Goal: Information Seeking & Learning: Understand process/instructions

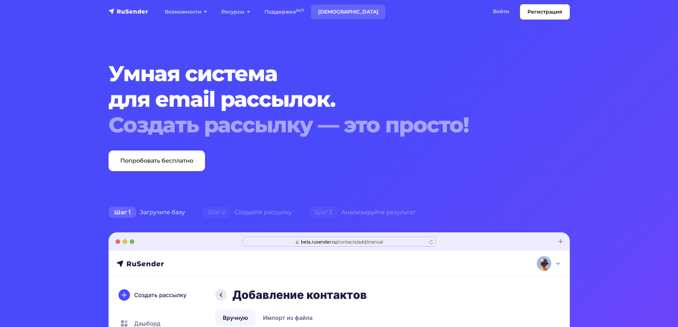
click at [325, 12] on link "[DEMOGRAPHIC_DATA]" at bounding box center [348, 12] width 74 height 15
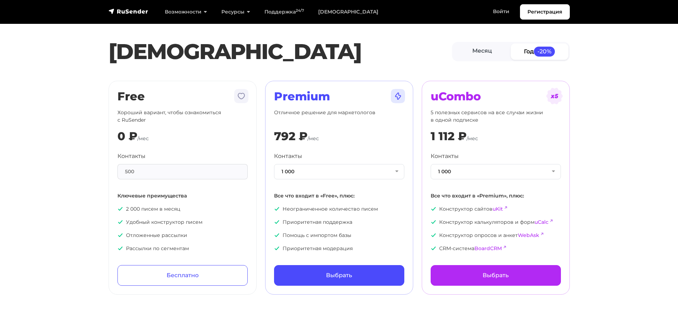
click at [133, 171] on div "500" at bounding box center [182, 171] width 130 height 15
click at [494, 48] on link "Месяц" at bounding box center [482, 51] width 58 height 16
click at [545, 50] on span "-20%" at bounding box center [543, 52] width 21 height 10
click at [360, 170] on button "1 000" at bounding box center [339, 171] width 130 height 15
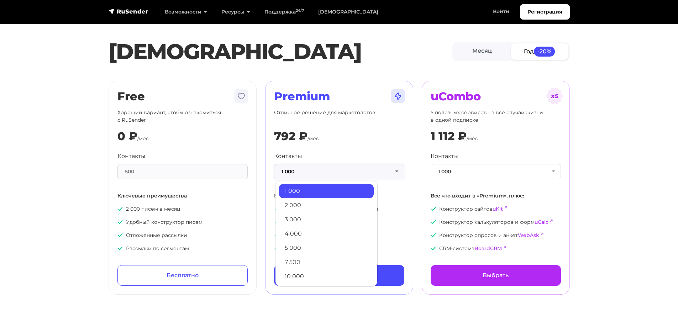
click at [360, 170] on button "1 000" at bounding box center [339, 171] width 130 height 15
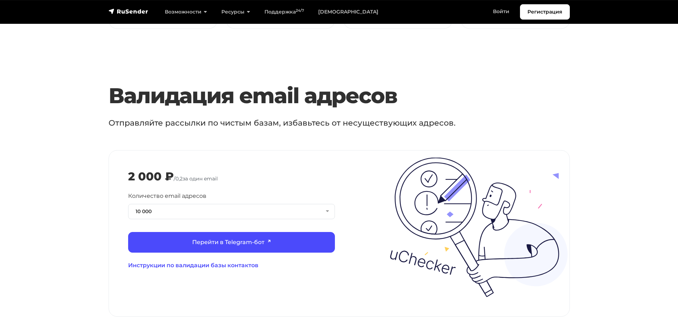
scroll to position [711, 0]
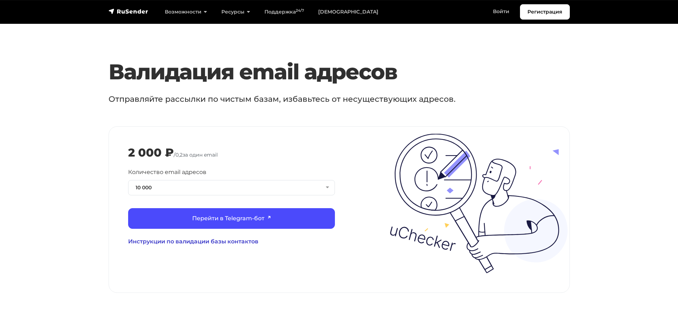
click at [189, 237] on link "Инструкции по валидации базы контактов" at bounding box center [231, 241] width 207 height 9
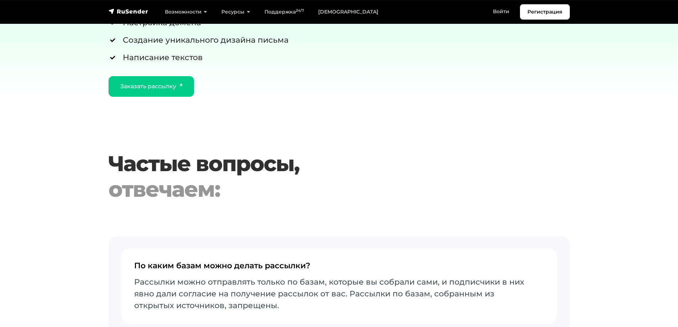
scroll to position [1494, 0]
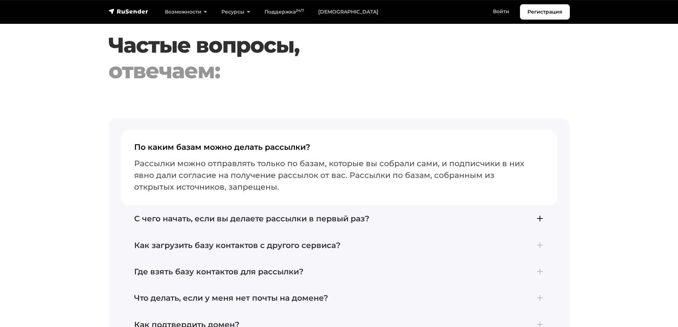
click at [366, 214] on h4 "С чего начать, если вы делаете рассылки в первый раз?" at bounding box center [339, 218] width 410 height 9
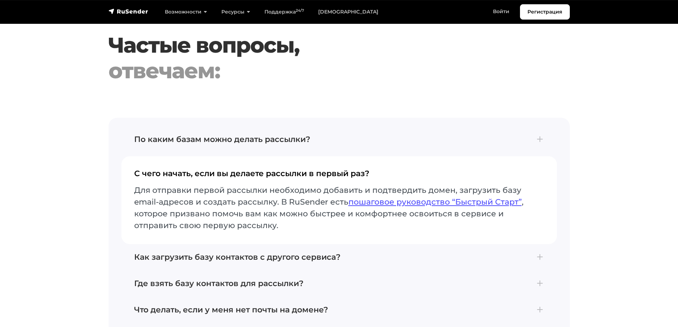
scroll to position [1518, 0]
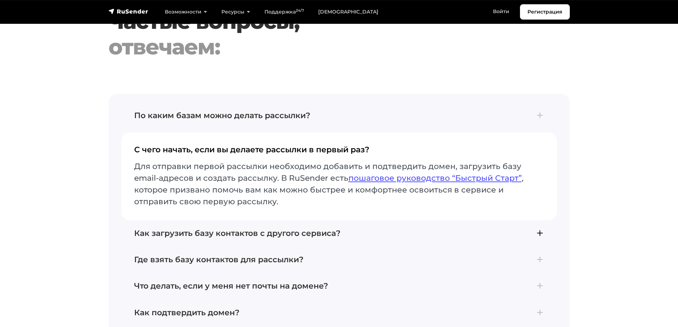
click at [314, 229] on h4 "Как загрузить базу контактов с другого сервиса?" at bounding box center [339, 233] width 410 height 9
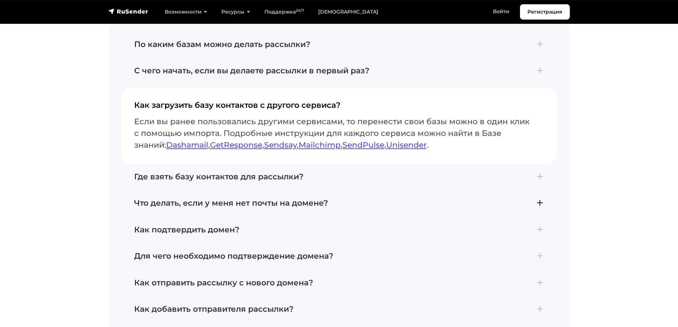
scroll to position [1612, 0]
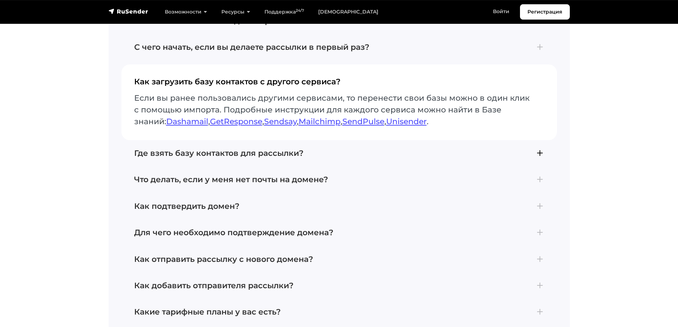
click at [247, 150] on h4 "Где взять базу контактов для рассылки?" at bounding box center [339, 153] width 410 height 9
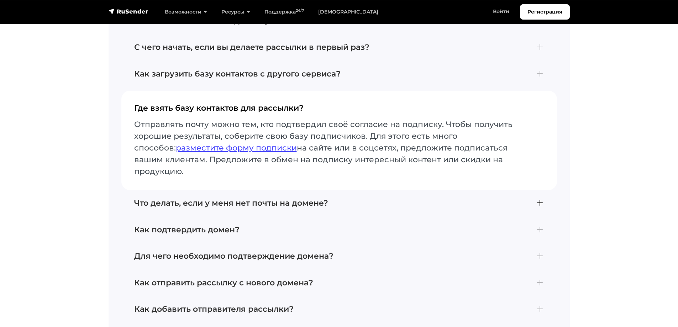
click at [291, 198] on h4 "Что делать, если у меня нет почты на домене?" at bounding box center [339, 202] width 410 height 9
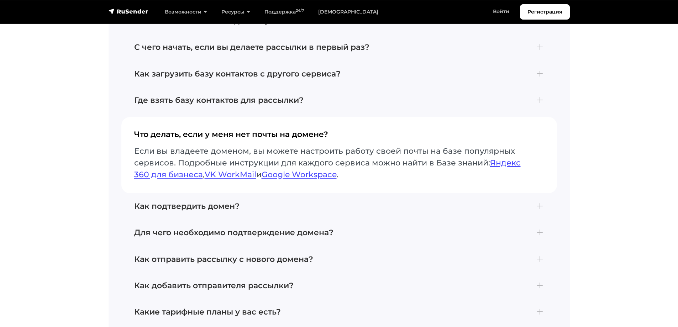
scroll to position [1660, 0]
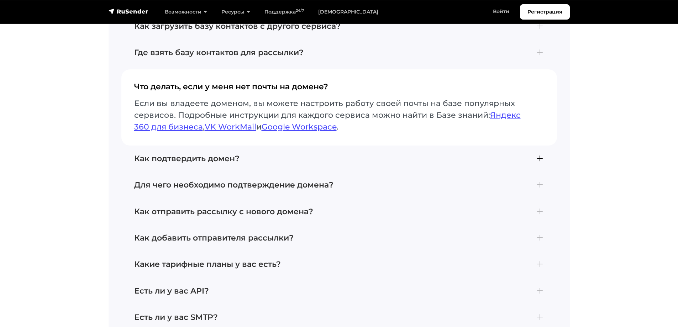
click at [218, 154] on h4 "Как подтвердить домен?" at bounding box center [339, 158] width 410 height 9
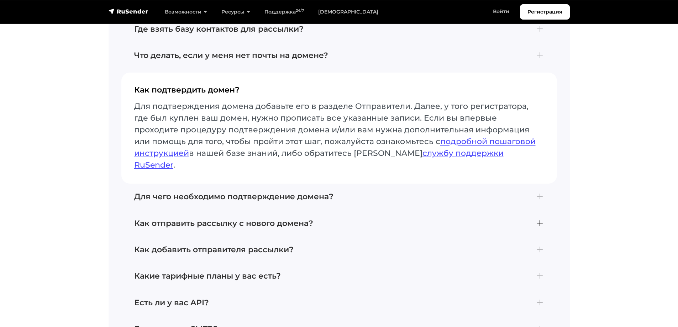
scroll to position [1707, 0]
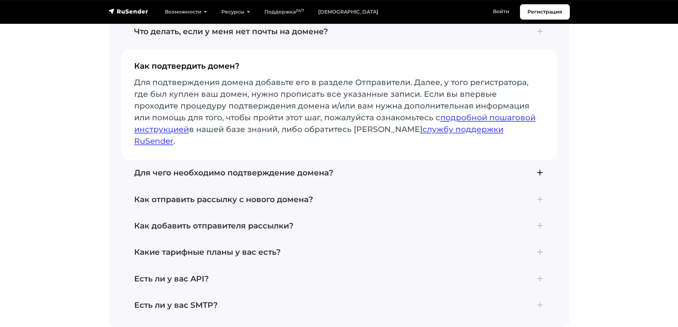
click at [301, 168] on h4 "Для чего необходимо подтверждение домена?" at bounding box center [339, 172] width 410 height 9
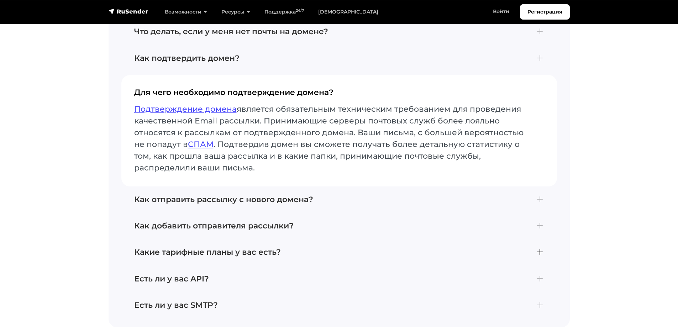
click at [261, 248] on h4 "Какие тарифные планы у вас есть?" at bounding box center [339, 252] width 410 height 9
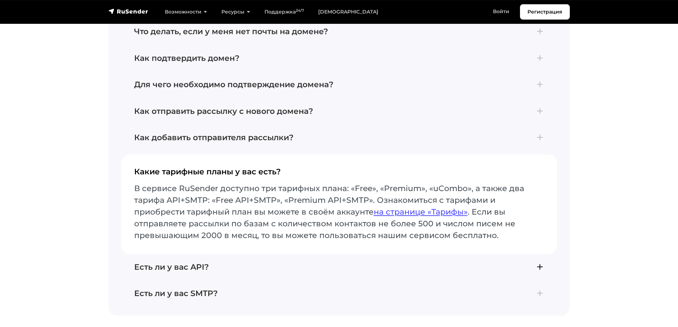
click at [196, 263] on h4 "Есть ли у вас API?" at bounding box center [339, 267] width 410 height 9
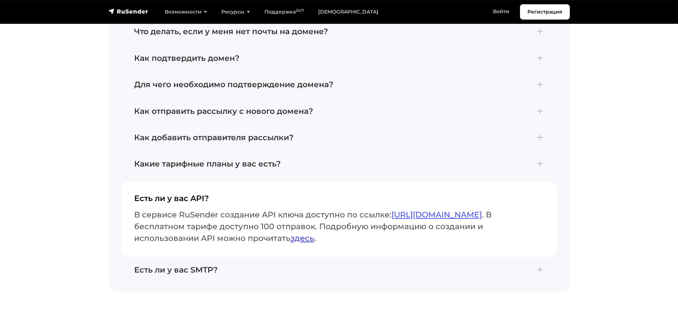
click at [305, 233] on link "здесь" at bounding box center [302, 238] width 24 height 10
click at [542, 15] on link "Регистрация" at bounding box center [545, 11] width 50 height 15
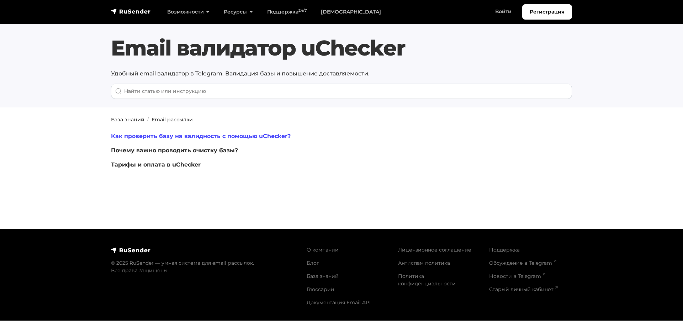
click at [221, 134] on link "Как проверить базу на валидность с помощью uChecker?" at bounding box center [201, 136] width 180 height 7
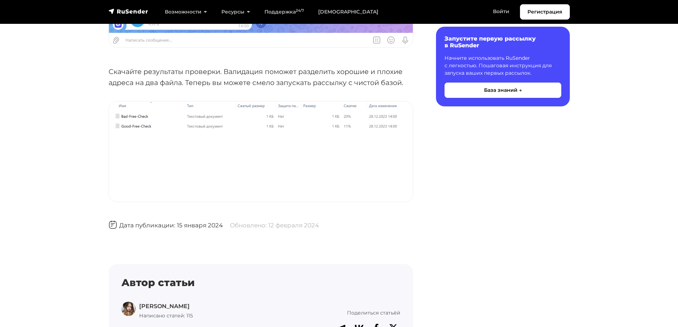
scroll to position [2063, 0]
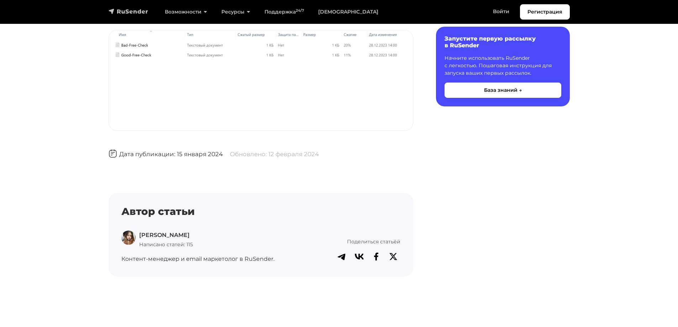
click at [129, 10] on img "navbar" at bounding box center [128, 11] width 40 height 7
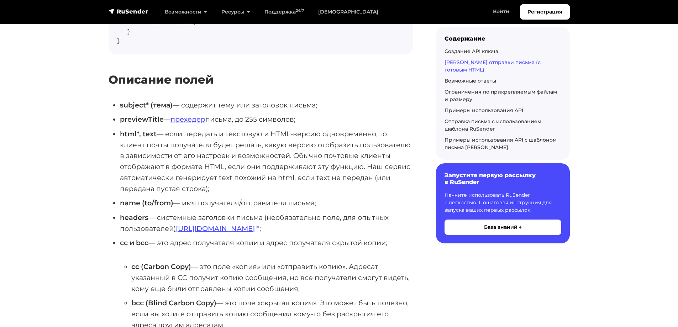
scroll to position [427, 0]
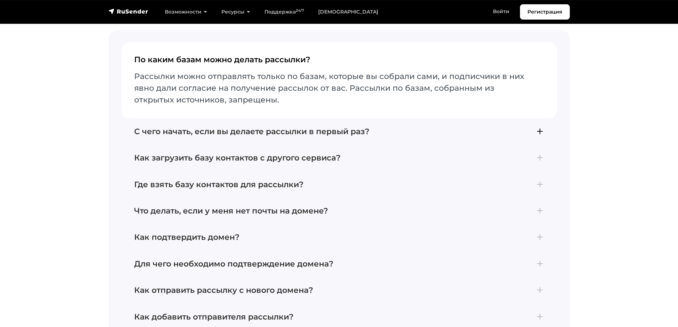
scroll to position [2988, 0]
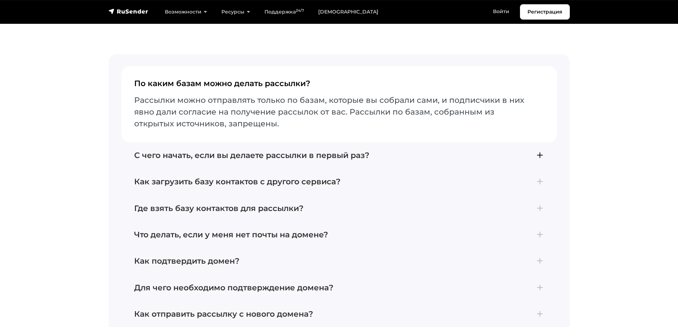
click at [263, 151] on h4 "С чего начать, если вы делаете рассылки в первый раз?" at bounding box center [339, 155] width 410 height 9
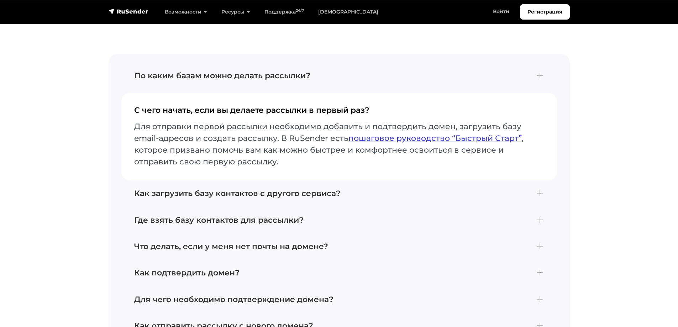
click at [393, 133] on link "пошаговое руководство “Быстрый Старт”" at bounding box center [434, 138] width 173 height 10
click at [289, 189] on h4 "Как загрузить базу контактов с другого сервиса?" at bounding box center [339, 193] width 410 height 9
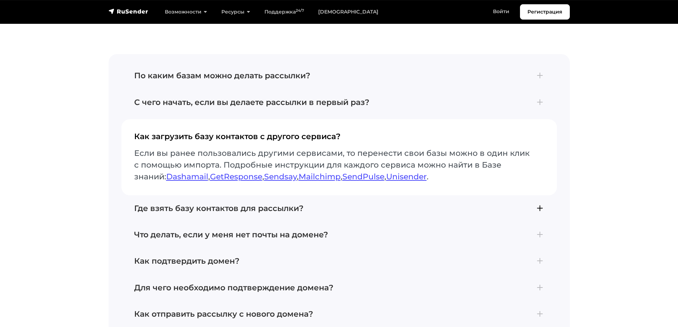
click at [275, 204] on h4 "Где взять базу контактов для рассылки?" at bounding box center [339, 208] width 410 height 9
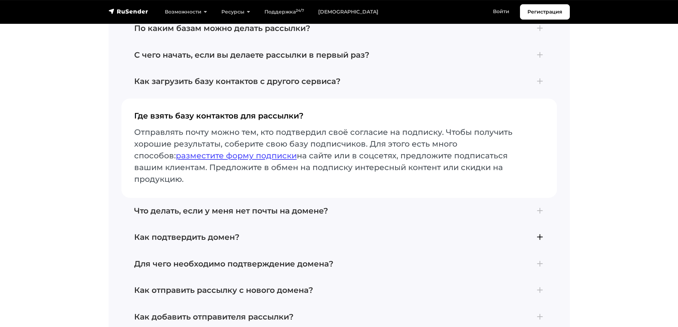
scroll to position [3059, 0]
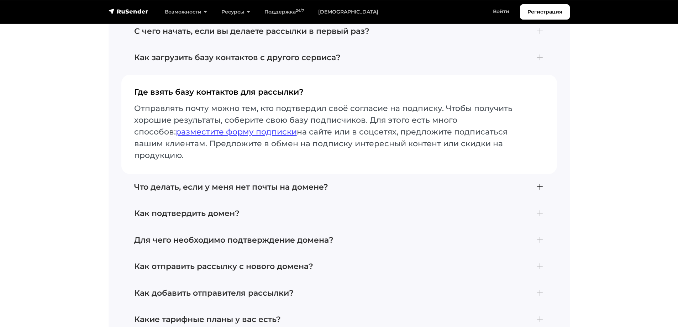
click at [320, 182] on h4 "Что делать, если у меня нет почты на домене?" at bounding box center [339, 186] width 410 height 9
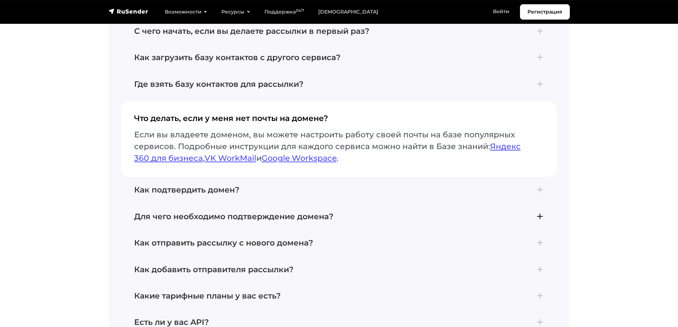
scroll to position [3083, 0]
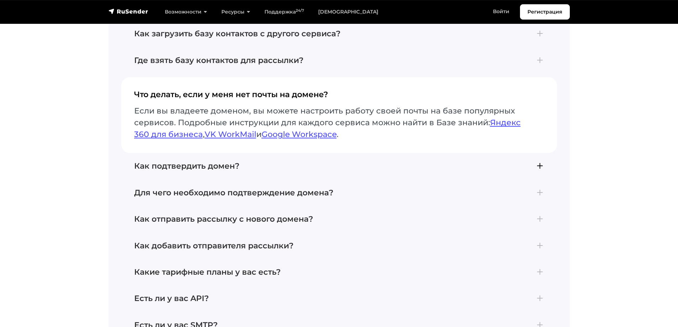
click at [221, 161] on h4 "Как подтвердить домен?" at bounding box center [339, 165] width 410 height 9
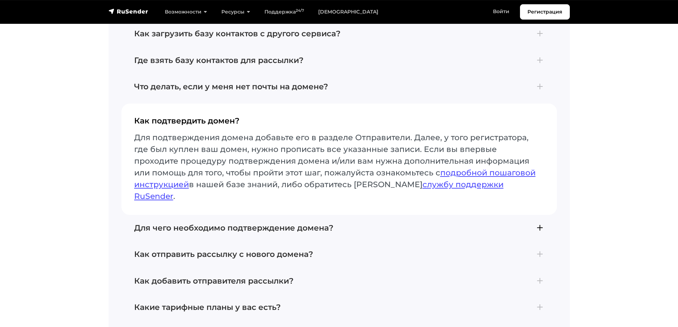
click at [233, 215] on button "Для чего необходимо подтверждение домена? Подтверждение домена является обязате…" at bounding box center [338, 228] width 435 height 26
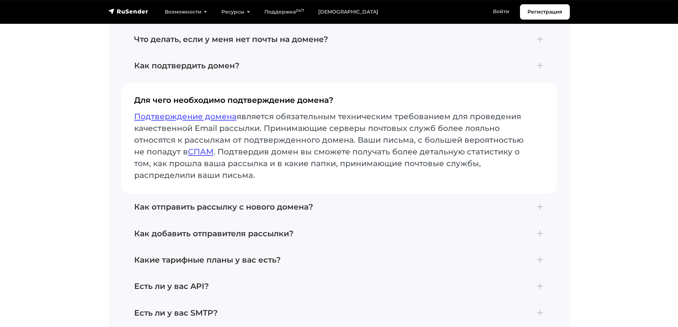
scroll to position [3154, 0]
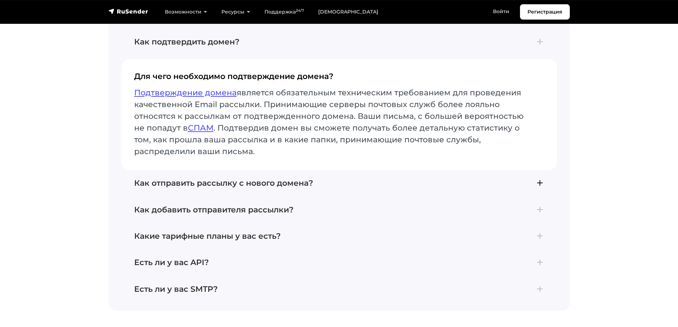
click at [291, 179] on h4 "Как отправить рассылку с нового домена?" at bounding box center [339, 183] width 410 height 9
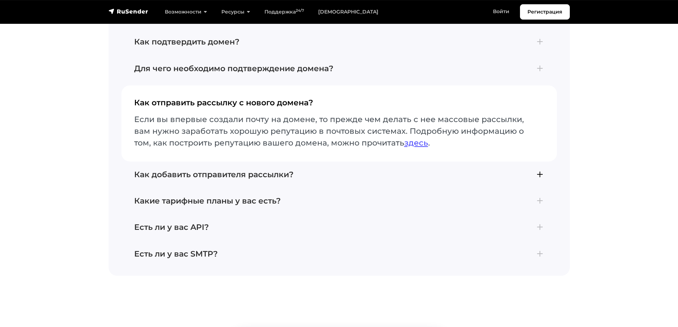
click at [241, 170] on h4 "Как добавить отправителя рассылки?" at bounding box center [339, 174] width 410 height 9
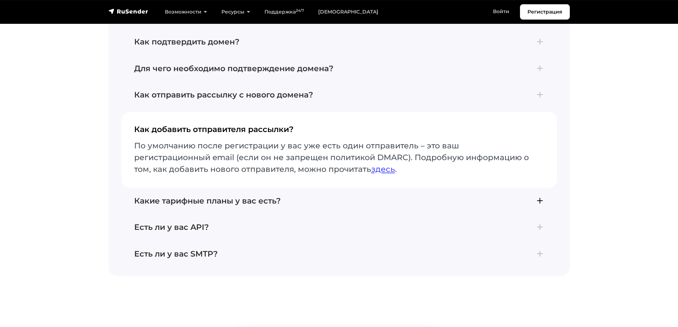
click at [239, 196] on h4 "Какие тарифные планы у вас есть?" at bounding box center [339, 200] width 410 height 9
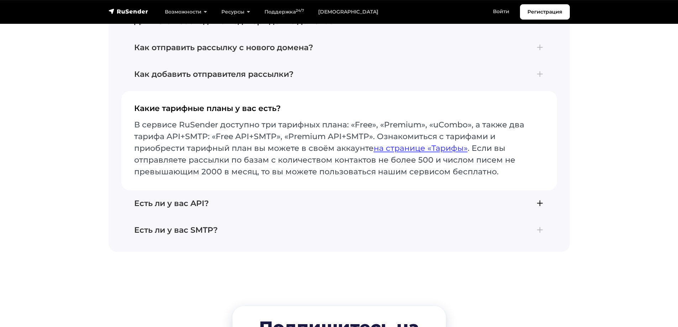
scroll to position [3225, 0]
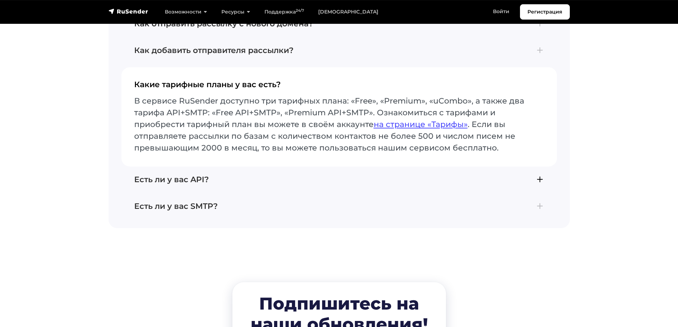
click at [197, 175] on h4 "Есть ли у вас API?" at bounding box center [339, 179] width 410 height 9
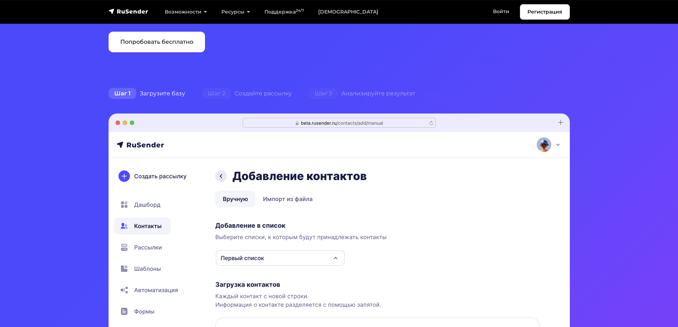
scroll to position [0, 0]
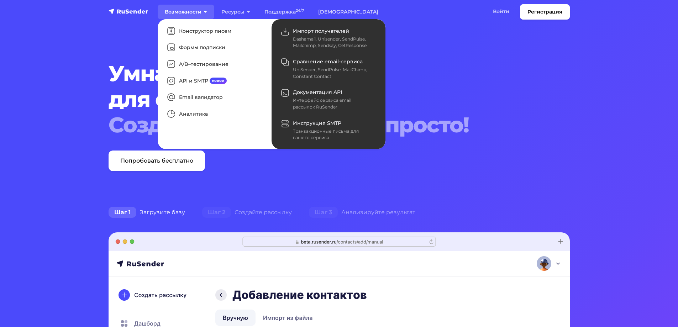
click at [191, 11] on link "Возможности" at bounding box center [186, 12] width 57 height 15
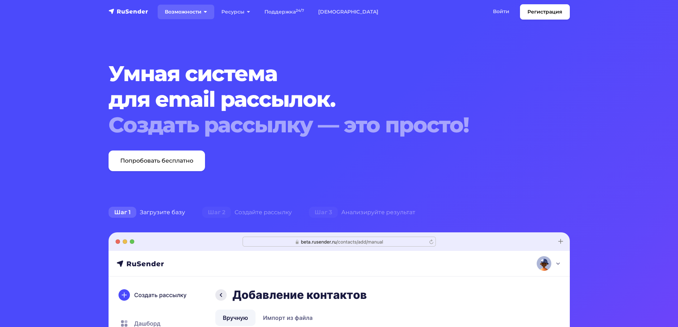
click at [191, 11] on link "Возможности" at bounding box center [186, 12] width 57 height 15
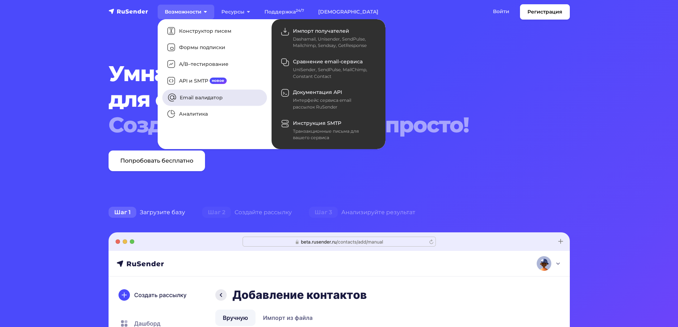
click at [190, 98] on link "Email валидатор" at bounding box center [214, 97] width 105 height 16
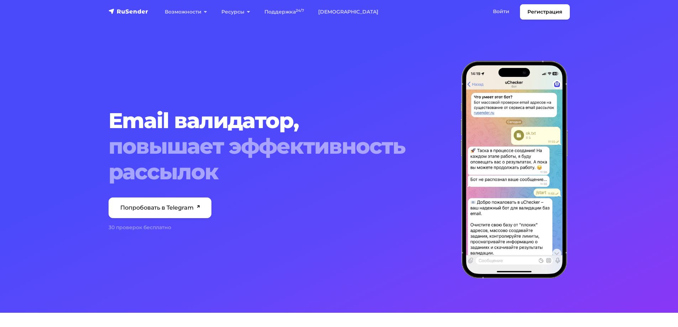
scroll to position [24, 0]
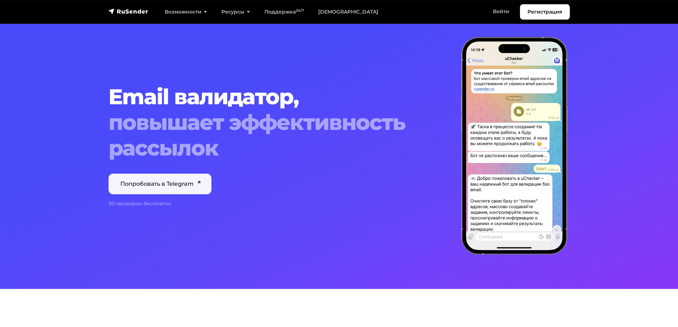
click at [171, 186] on link "Попробовать в Telegram" at bounding box center [159, 184] width 103 height 21
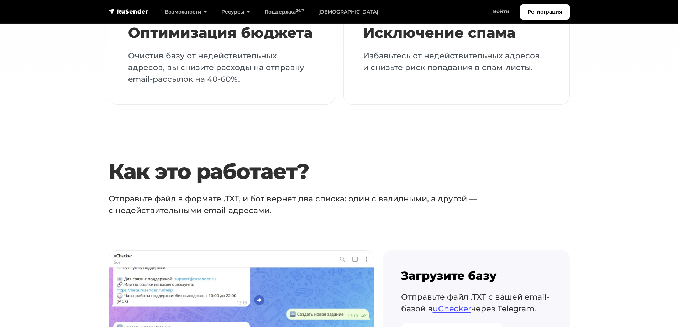
scroll to position [1304, 0]
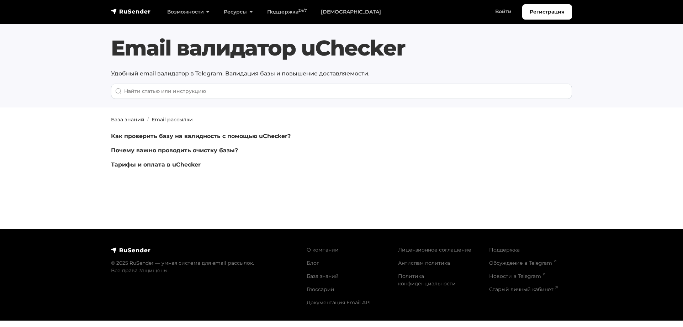
click at [265, 136] on link "Как проверить базу на валидность с помощью uChecker?" at bounding box center [201, 136] width 180 height 7
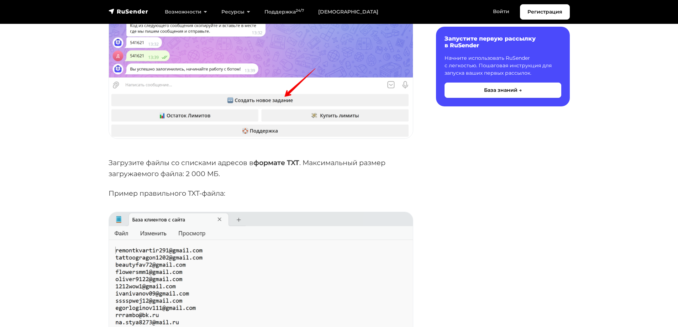
scroll to position [1375, 0]
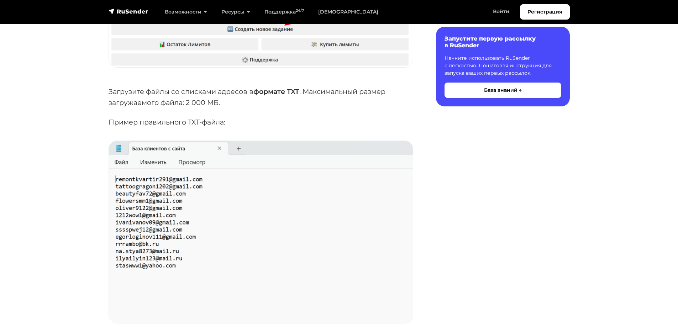
click at [243, 296] on img at bounding box center [261, 232] width 304 height 182
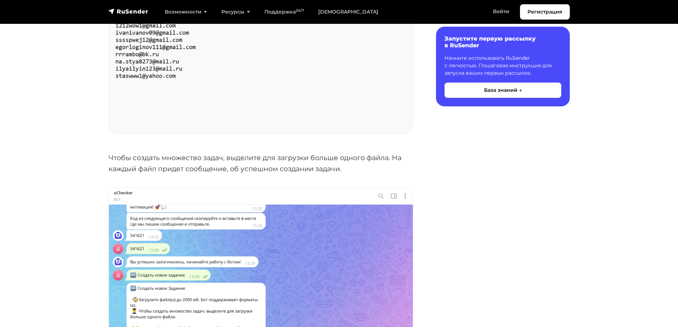
scroll to position [1636, 0]
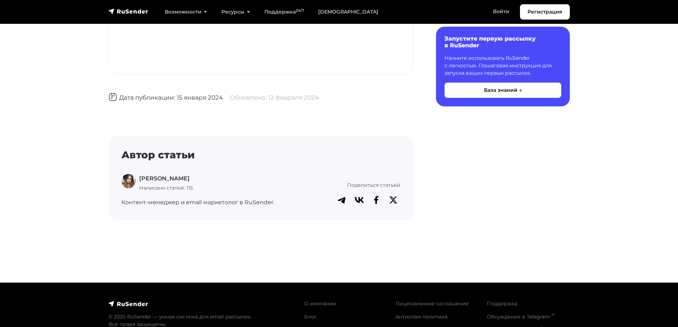
scroll to position [2096, 0]
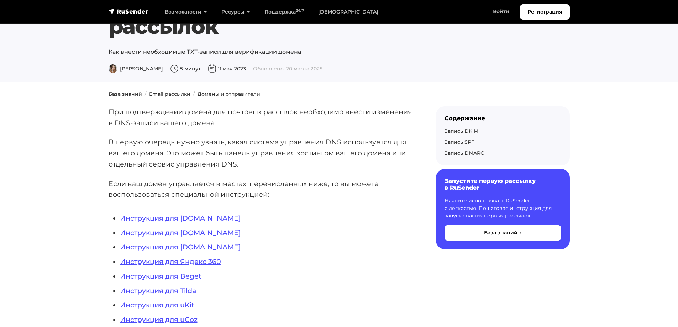
scroll to position [95, 0]
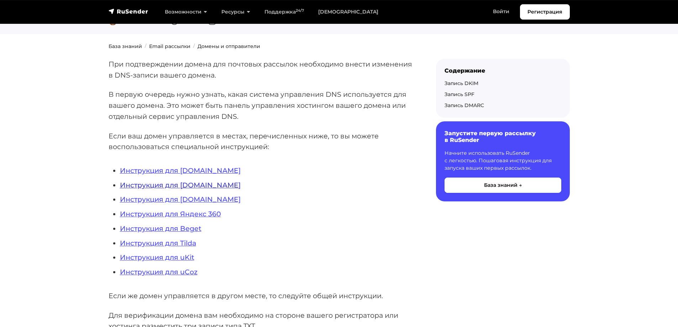
click at [206, 184] on link "Инструкция для [DOMAIN_NAME]" at bounding box center [180, 185] width 121 height 9
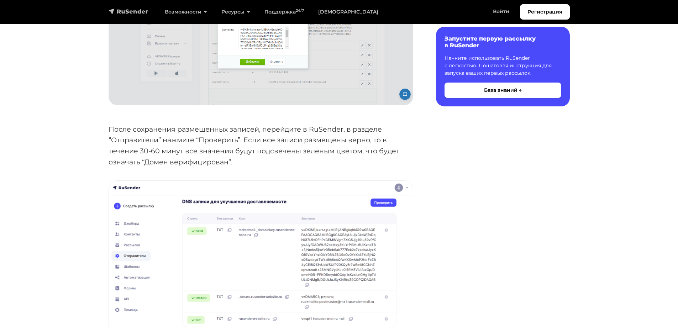
scroll to position [2110, 0]
